Goal: Check status

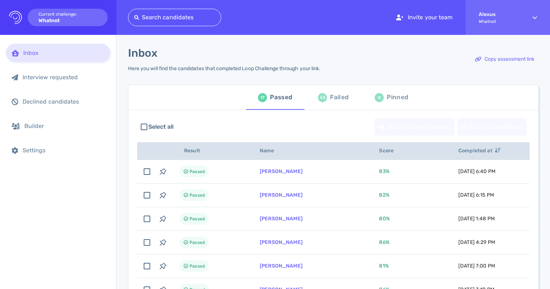
click at [327, 99] on div "43 Failed" at bounding box center [333, 97] width 31 height 20
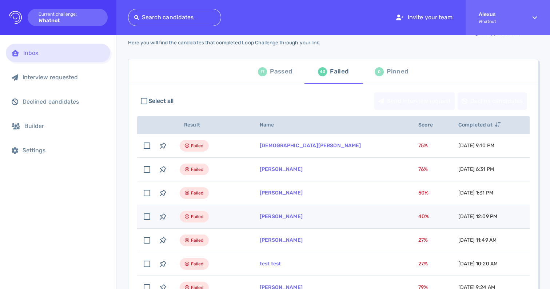
scroll to position [24, 0]
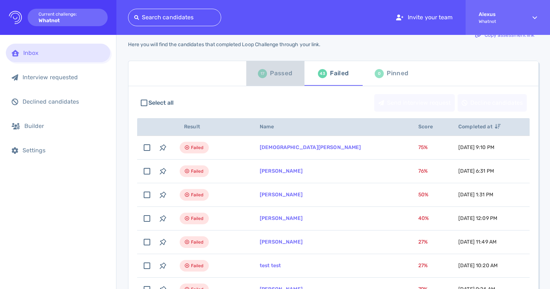
click at [282, 75] on div "Passed" at bounding box center [281, 73] width 22 height 11
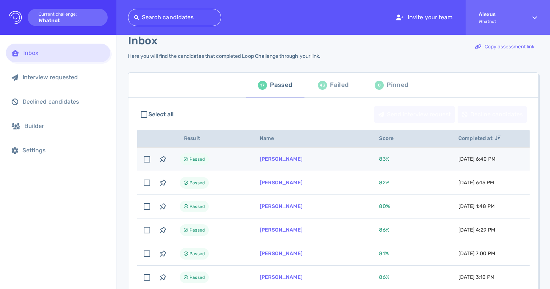
scroll to position [5, 0]
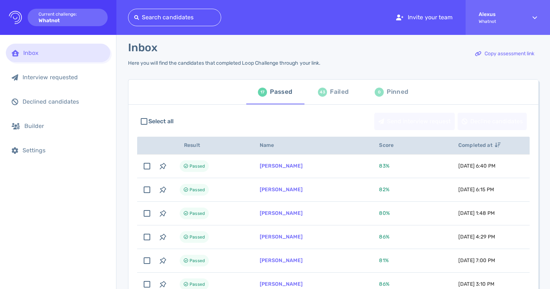
click at [325, 88] on div "43 Failed" at bounding box center [333, 92] width 31 height 20
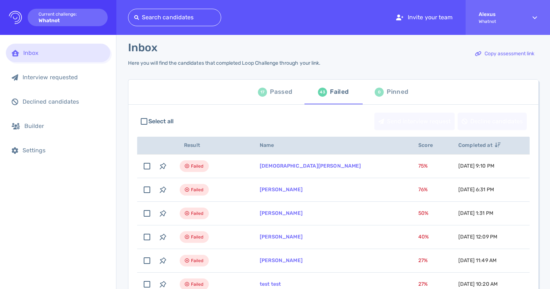
click at [280, 89] on div "Passed" at bounding box center [281, 92] width 22 height 11
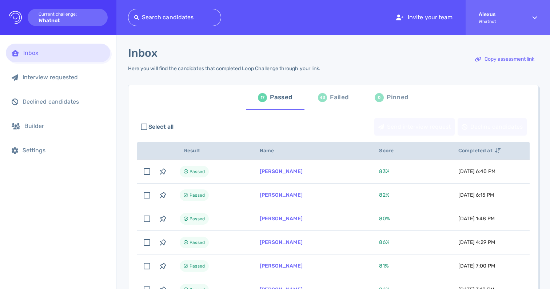
click at [326, 94] on div "43 Failed" at bounding box center [333, 97] width 31 height 20
